Goal: Task Accomplishment & Management: Use online tool/utility

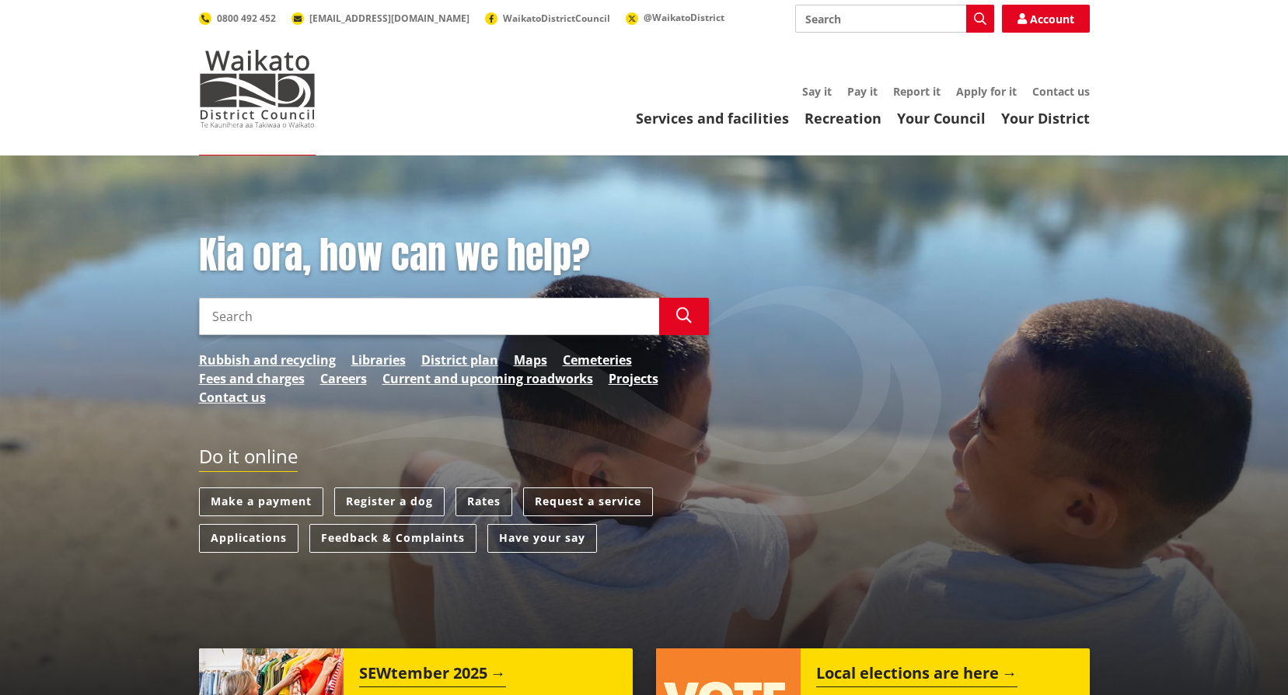
click at [480, 496] on link "Rates" at bounding box center [483, 501] width 57 height 29
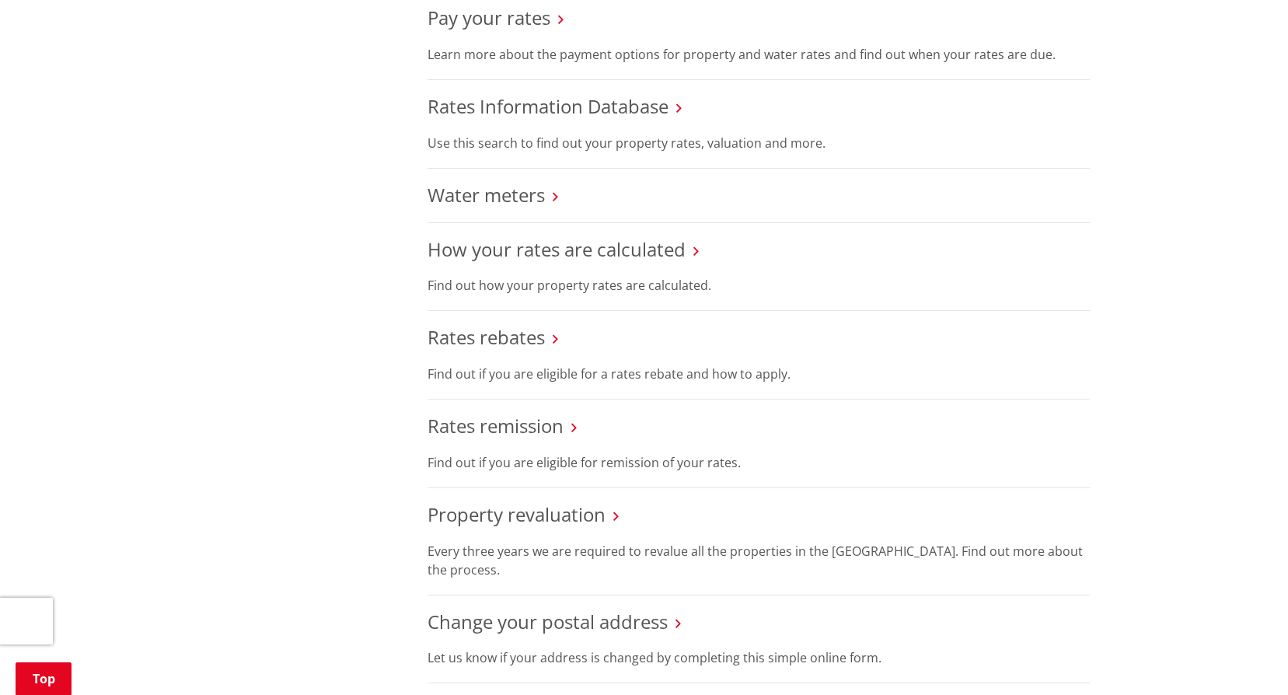
scroll to position [622, 0]
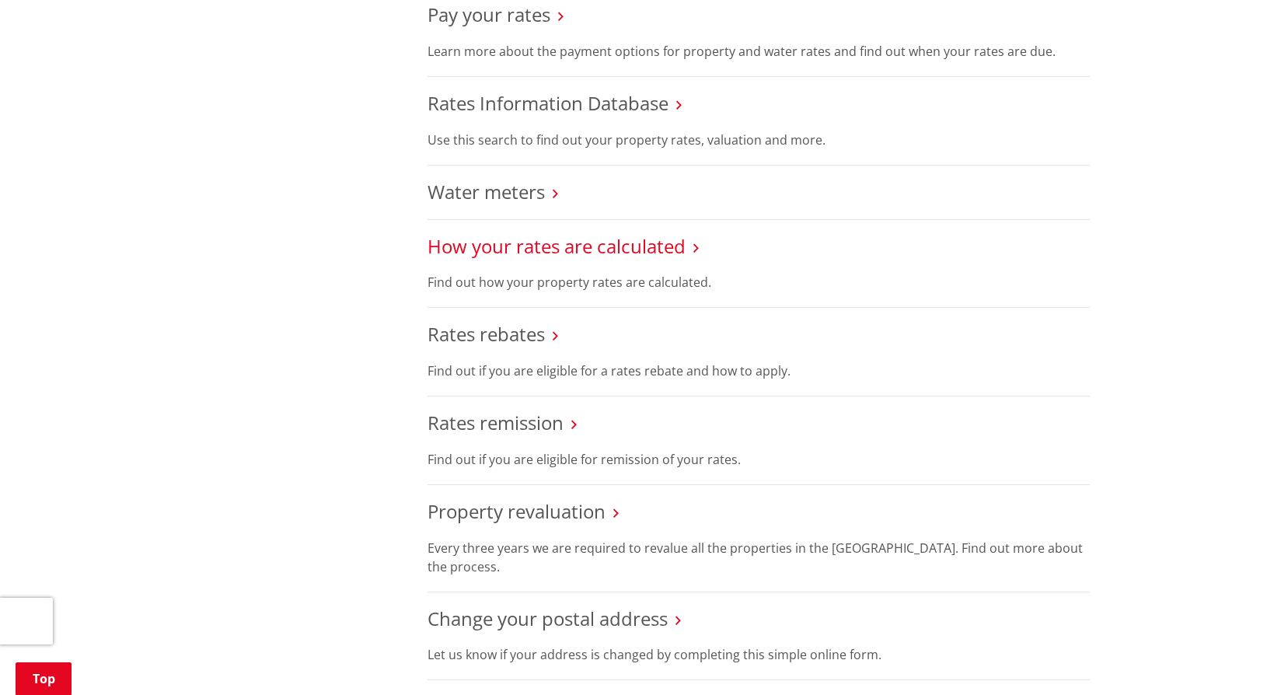
click at [533, 247] on link "How your rates are calculated" at bounding box center [556, 246] width 258 height 26
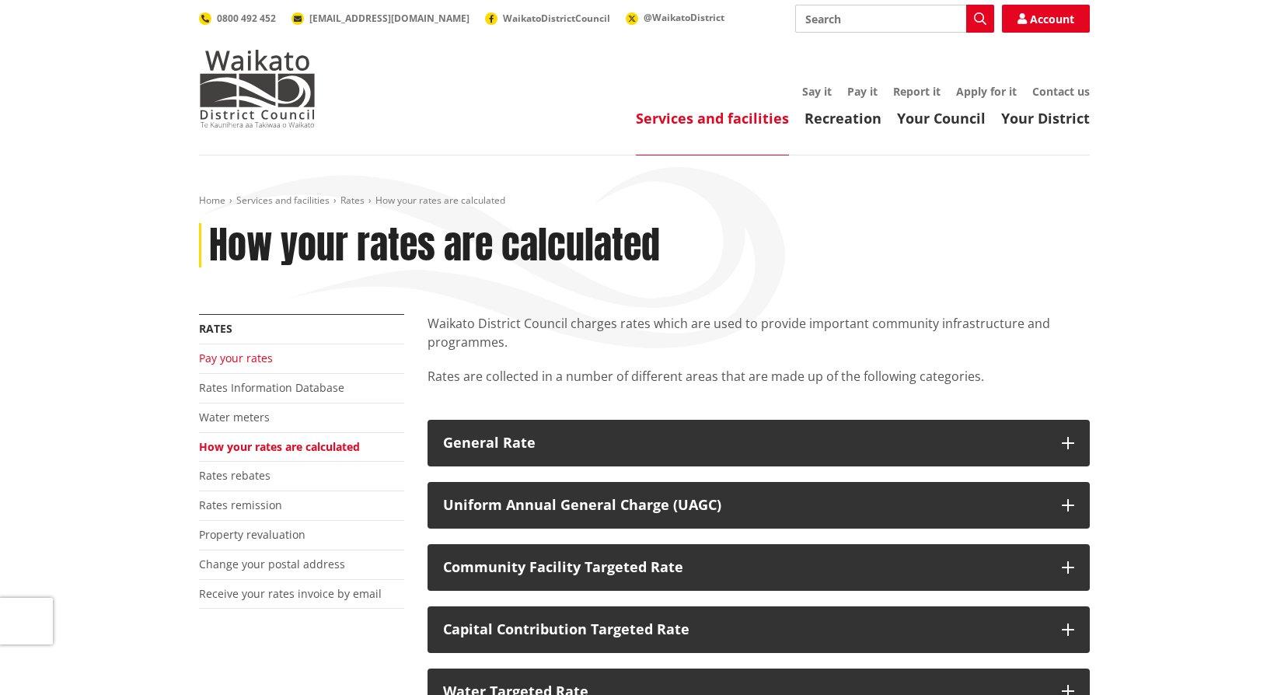
click at [221, 357] on link "Pay your rates" at bounding box center [236, 358] width 74 height 15
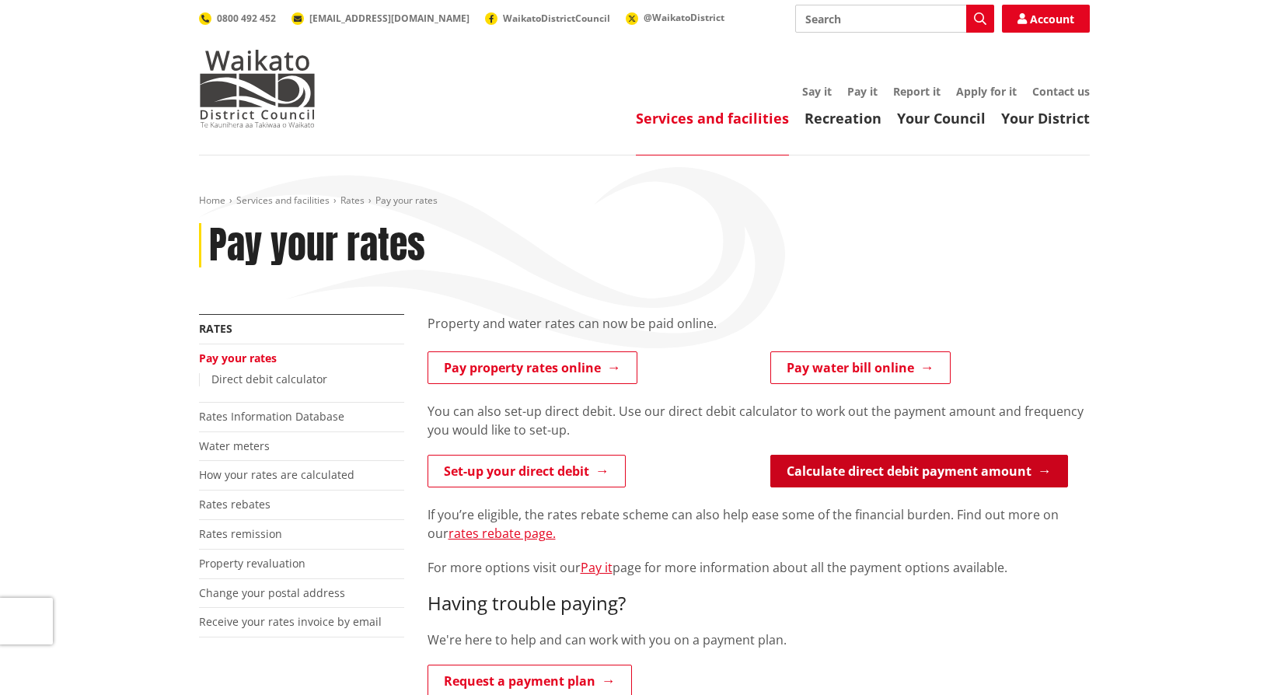
click at [871, 471] on link "Calculate direct debit payment amount" at bounding box center [919, 471] width 298 height 33
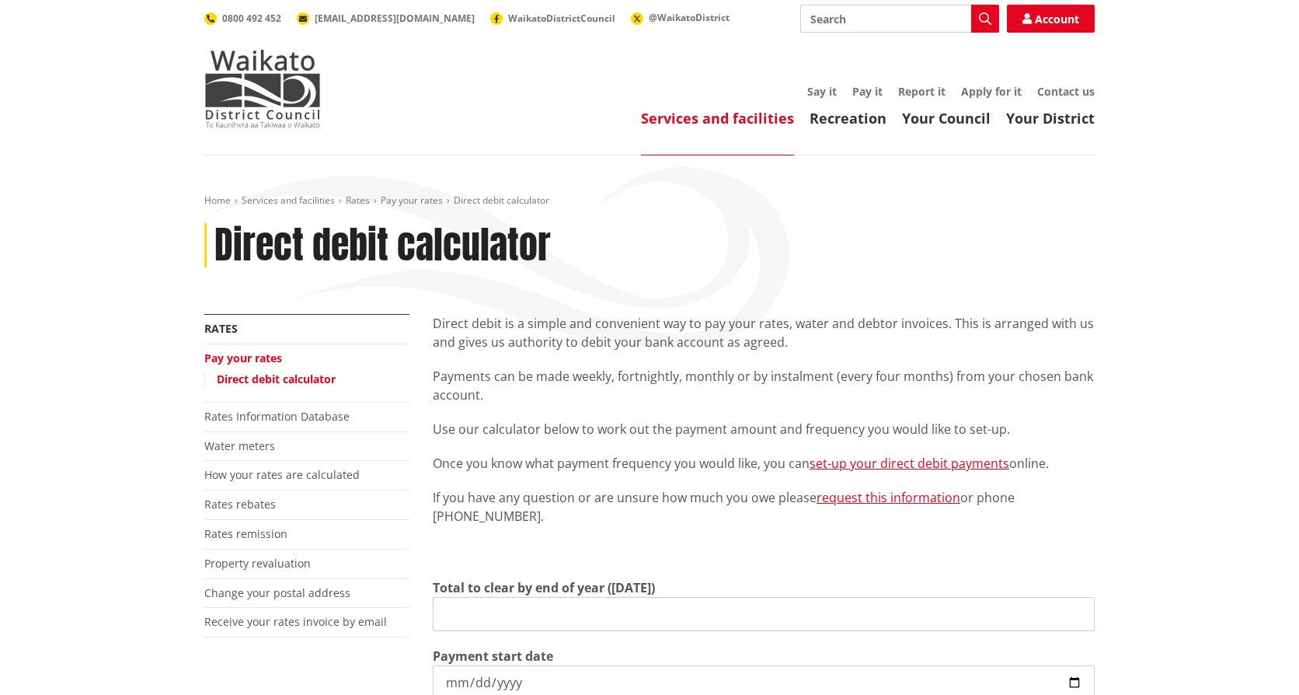
type input "0.00"
type input "[DATE]"
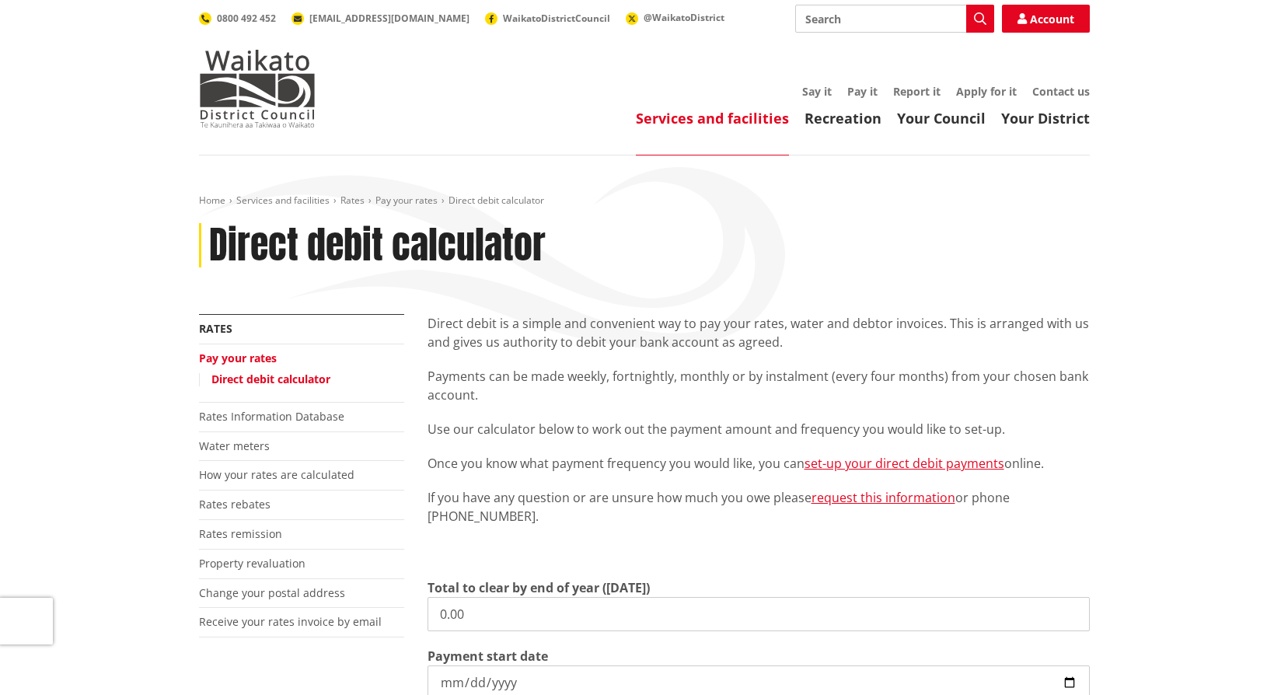
click at [510, 612] on input "0.00" at bounding box center [758, 614] width 662 height 34
type input "0"
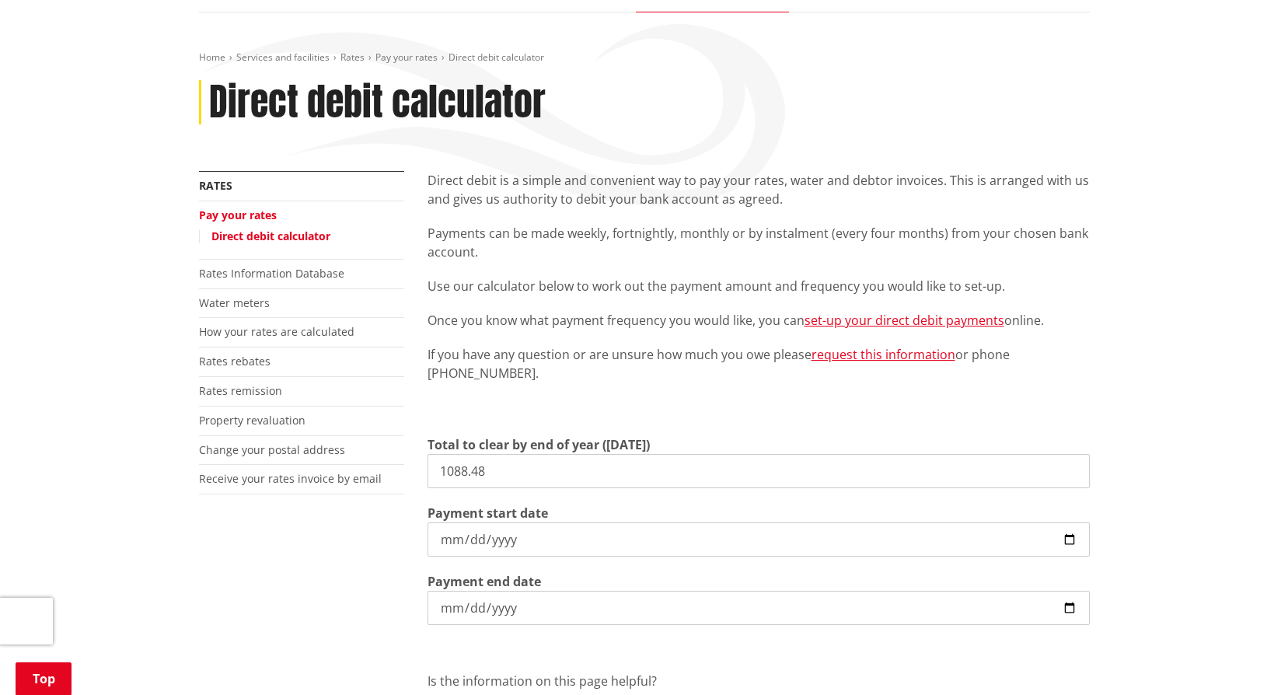
scroll to position [233, 0]
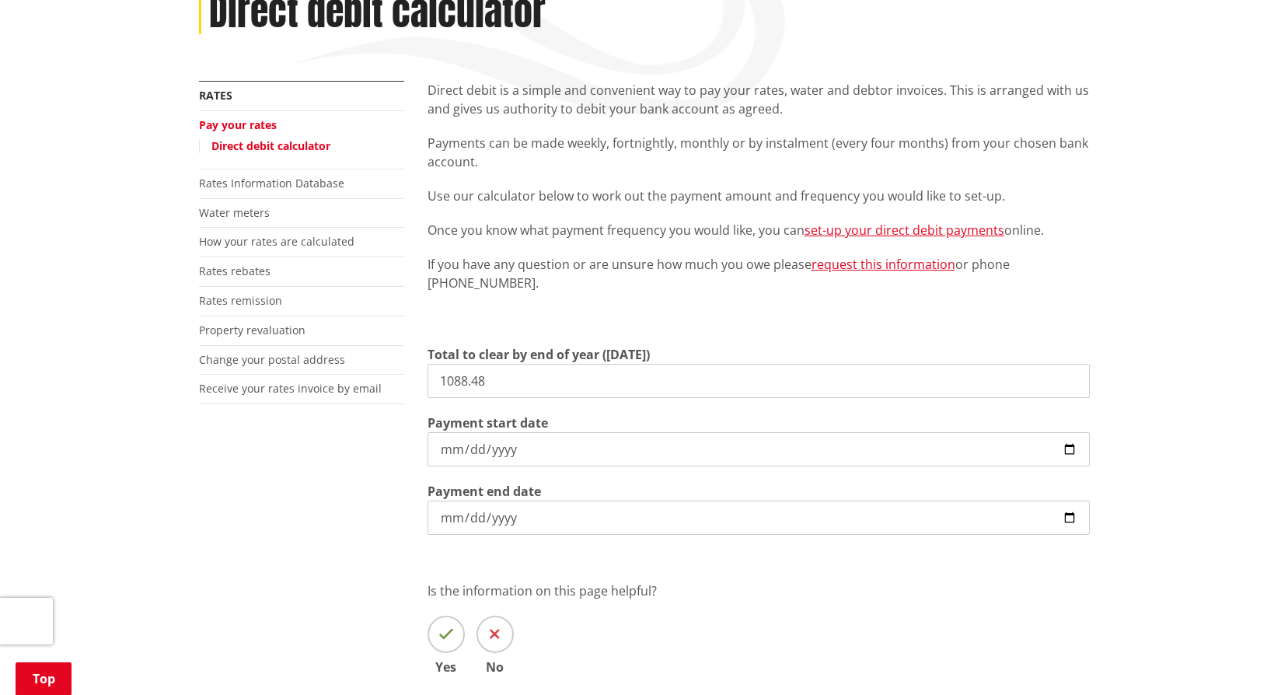
type input "1,088.48"
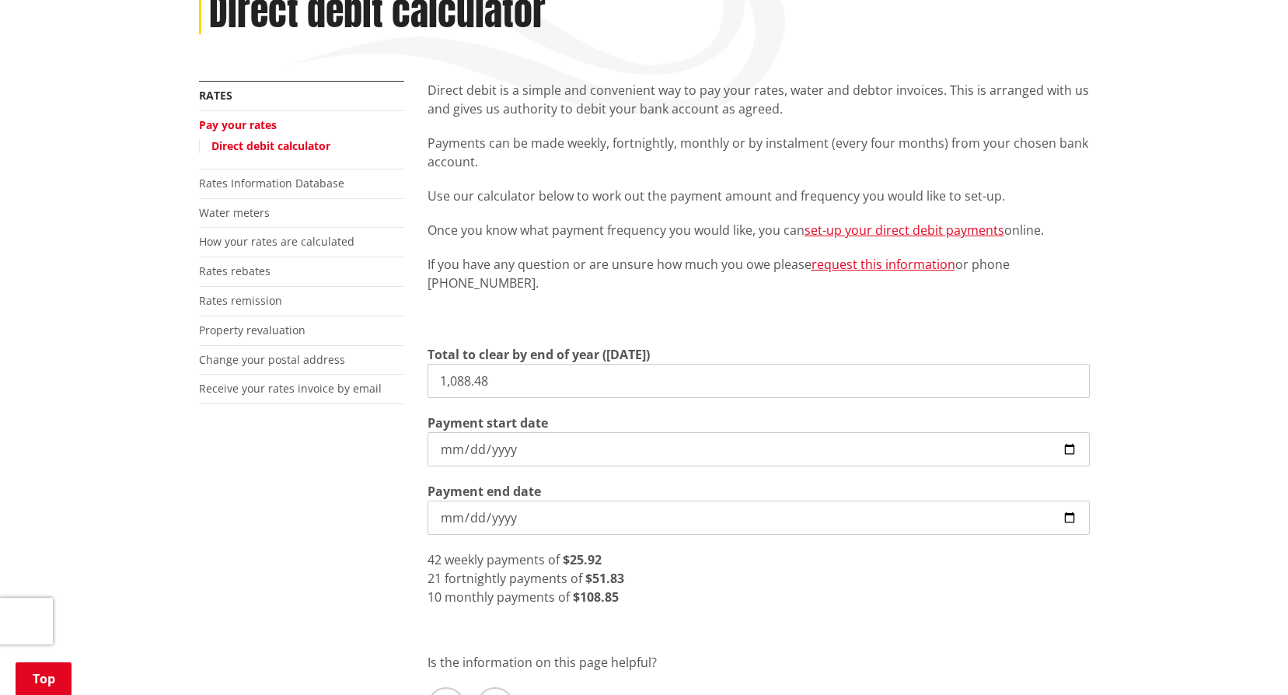
click at [1072, 448] on input "2025-09-08" at bounding box center [758, 449] width 662 height 34
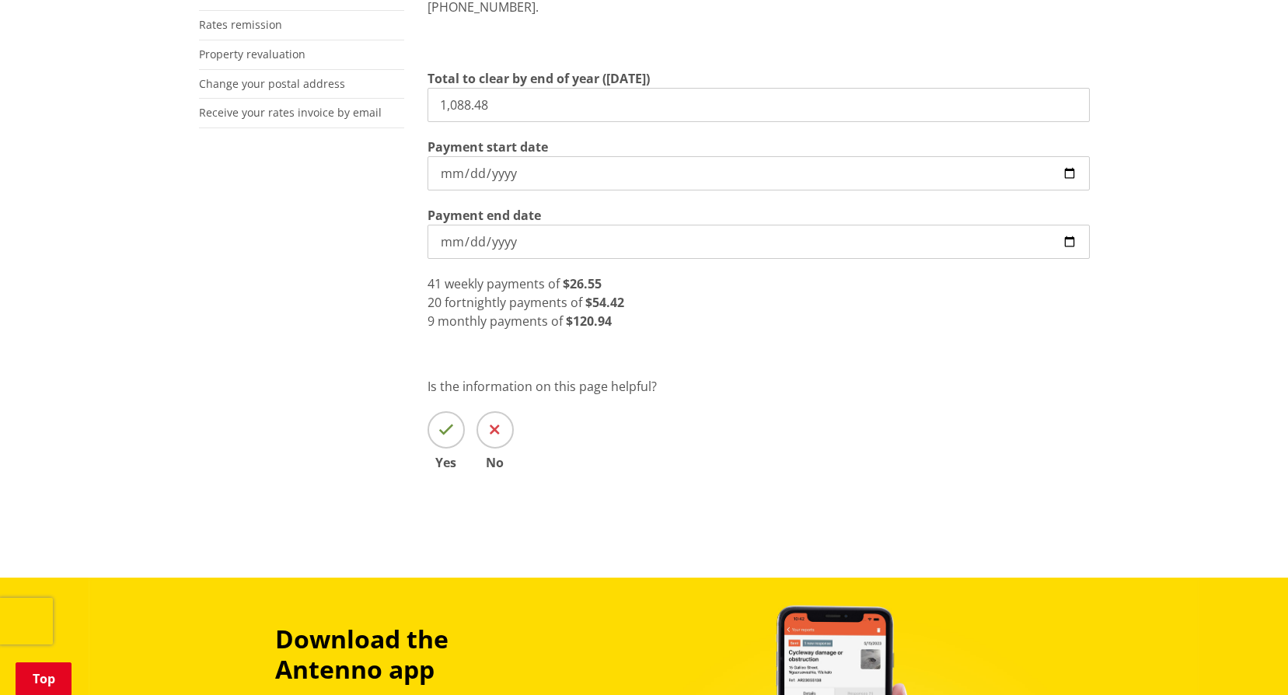
scroll to position [544, 0]
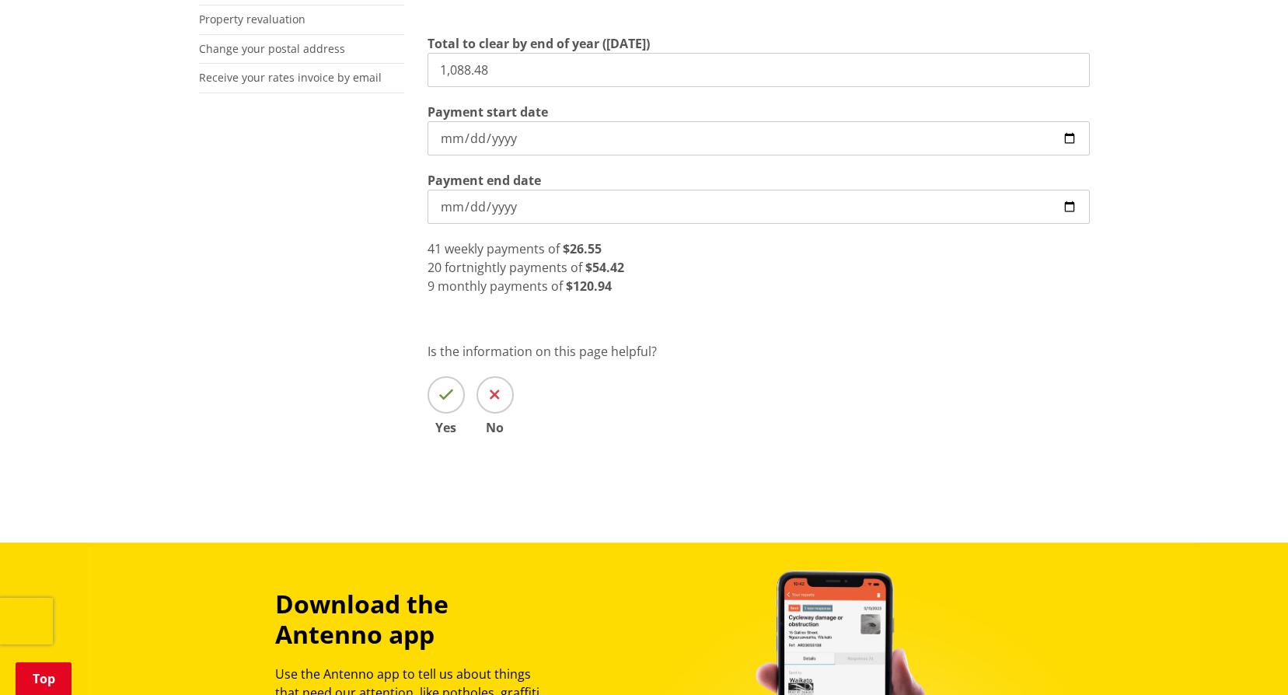
click at [1067, 135] on input "2025-09-15" at bounding box center [758, 138] width 662 height 34
type input "2025-09-23"
drag, startPoint x: 483, startPoint y: 75, endPoint x: 365, endPoint y: 89, distance: 118.3
click at [365, 89] on div "More from this section Rates Pay your rates Direct debit calculator Rates Infor…" at bounding box center [644, 125] width 914 height 710
type input "2,523.41"
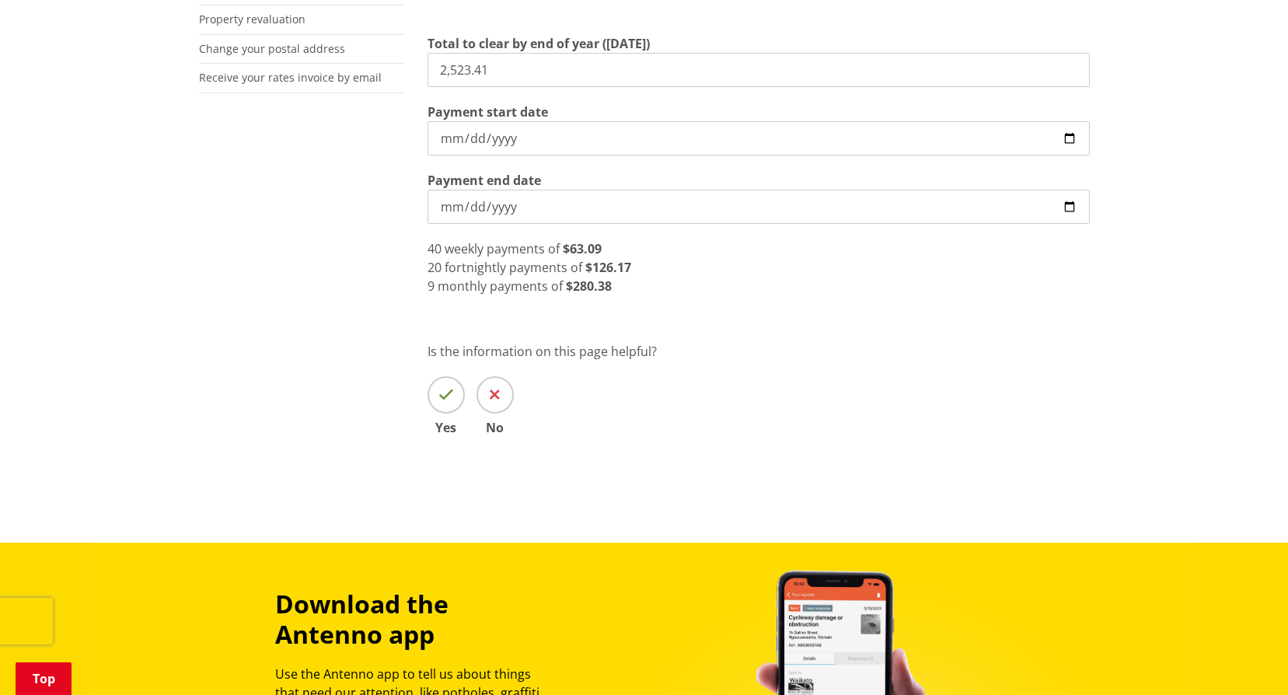
drag, startPoint x: 547, startPoint y: 60, endPoint x: 404, endPoint y: 82, distance: 144.8
click at [404, 82] on div "More from this section Rates Pay your rates Direct debit calculator Rates Infor…" at bounding box center [644, 125] width 914 height 710
type input "4,545.42"
